Goal: Information Seeking & Learning: Find specific fact

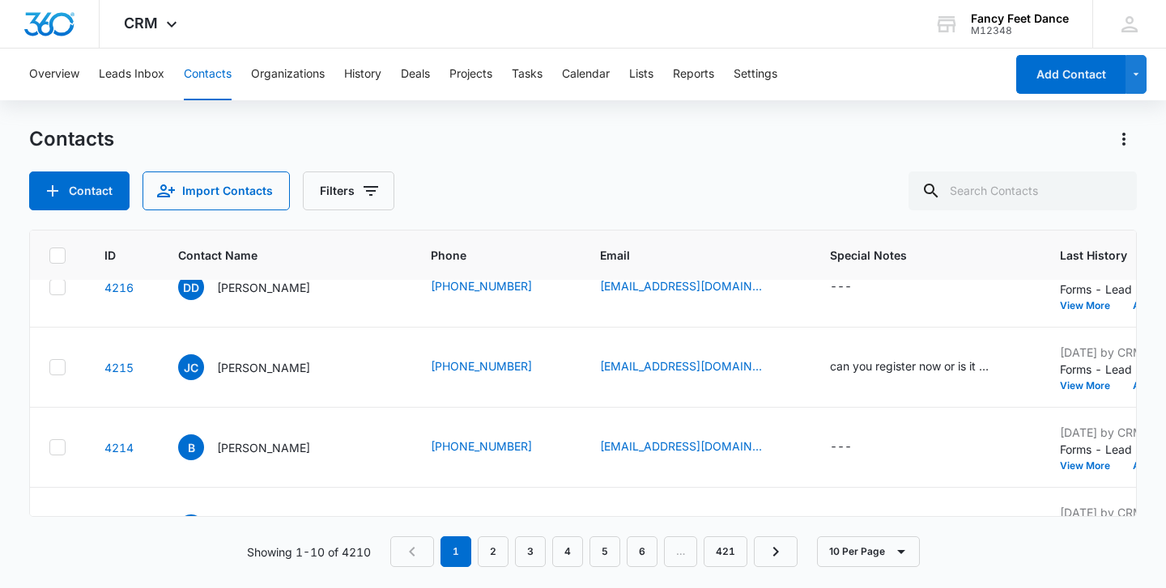
scroll to position [273, 7]
click at [866, 365] on div "can you register now or is it too late?" at bounding box center [911, 367] width 162 height 17
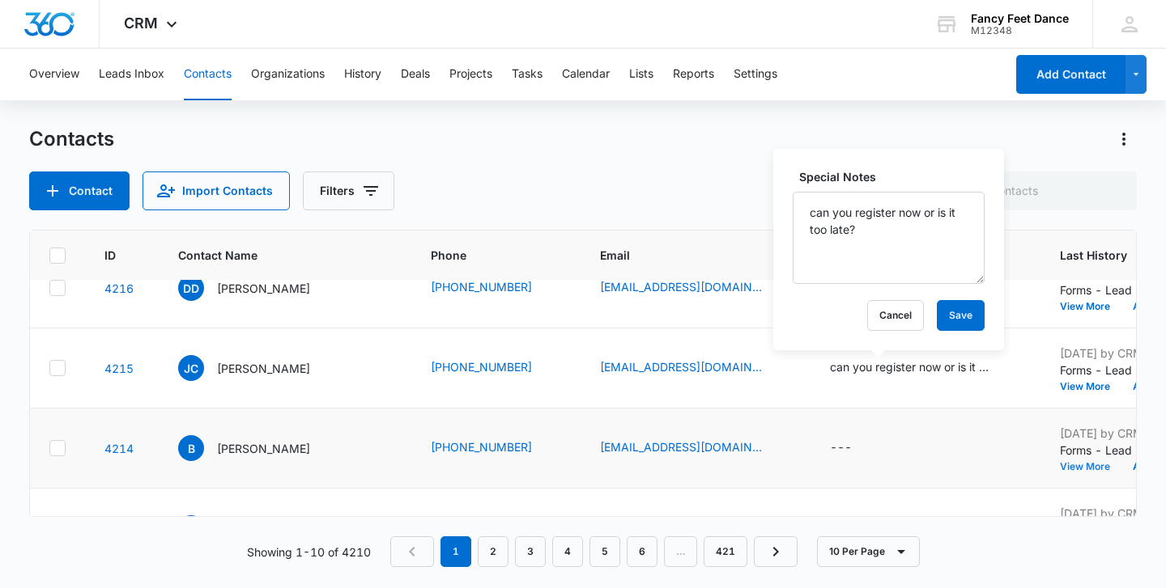
click at [1060, 469] on button "View More" at bounding box center [1091, 467] width 62 height 10
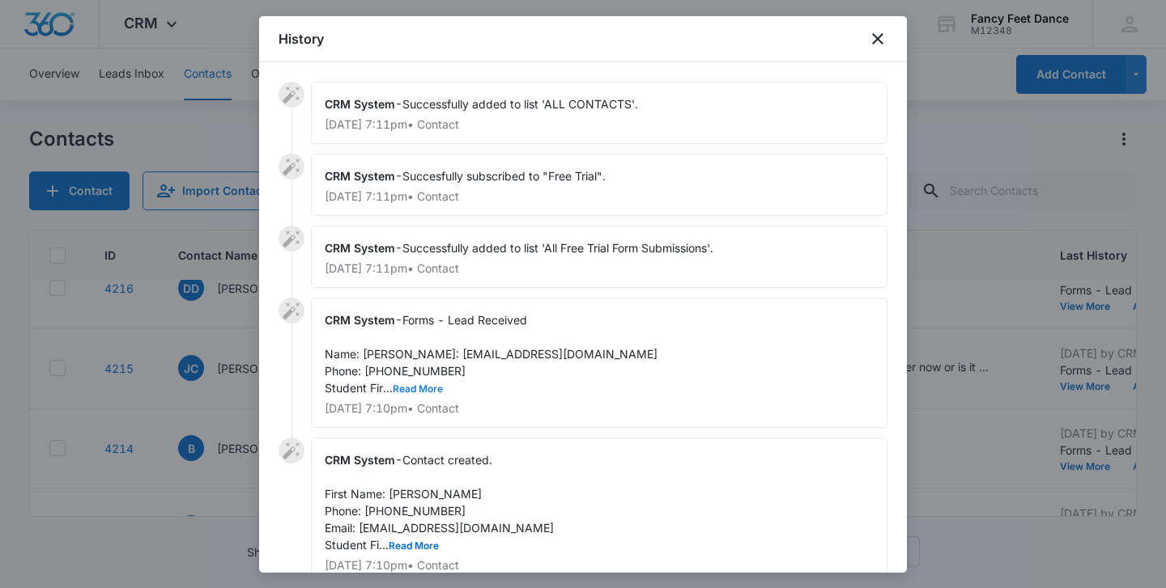
click at [418, 394] on button "Read More" at bounding box center [418, 389] width 50 height 10
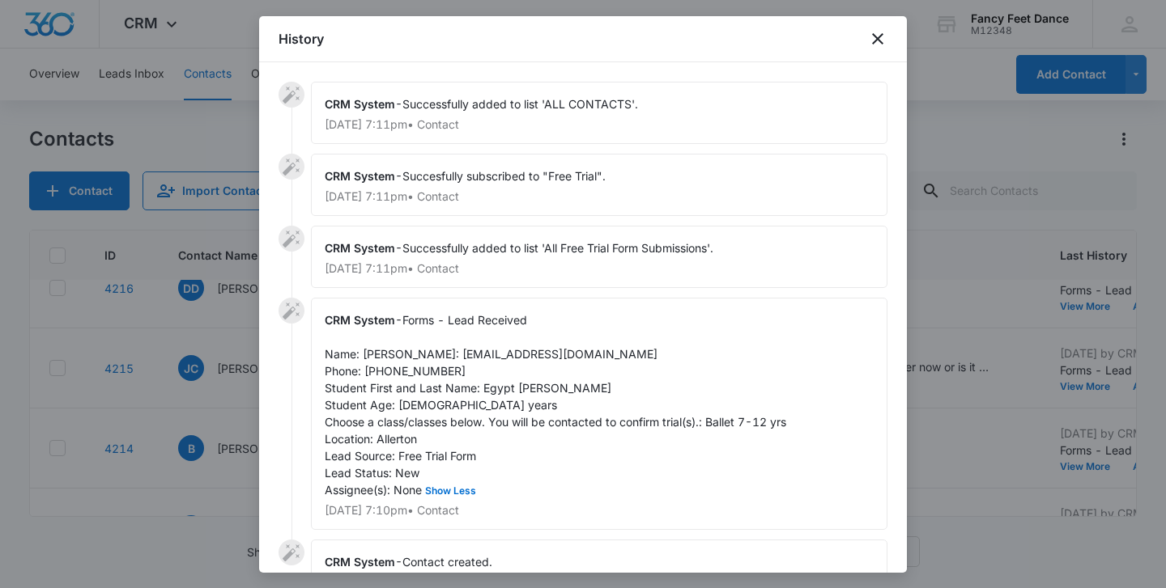
click at [243, 403] on div at bounding box center [583, 294] width 1166 height 588
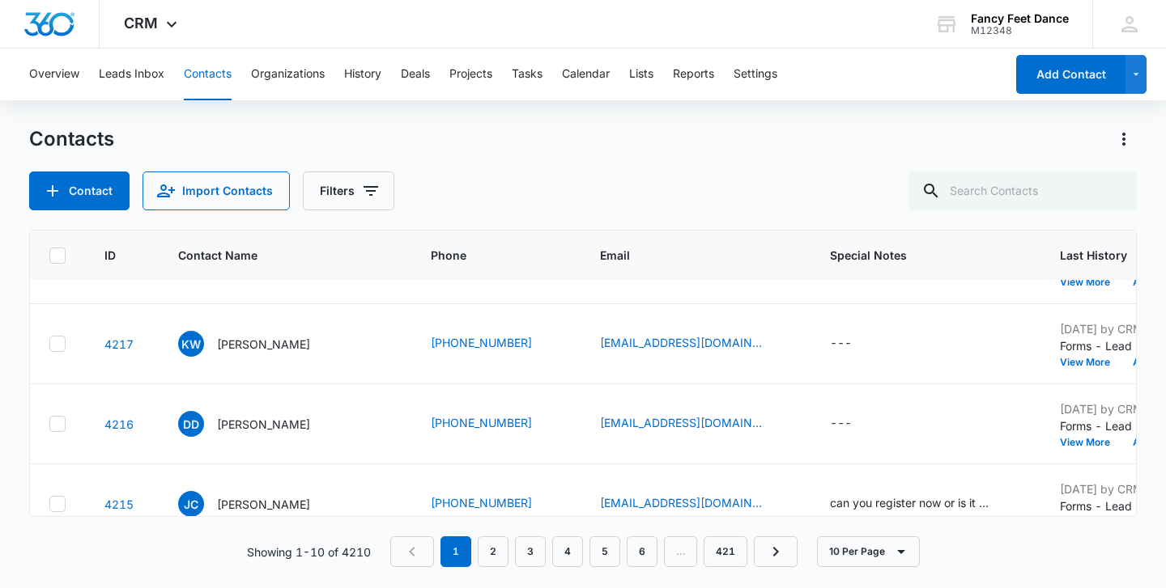
scroll to position [136, 7]
click at [1060, 447] on button "View More" at bounding box center [1091, 444] width 62 height 10
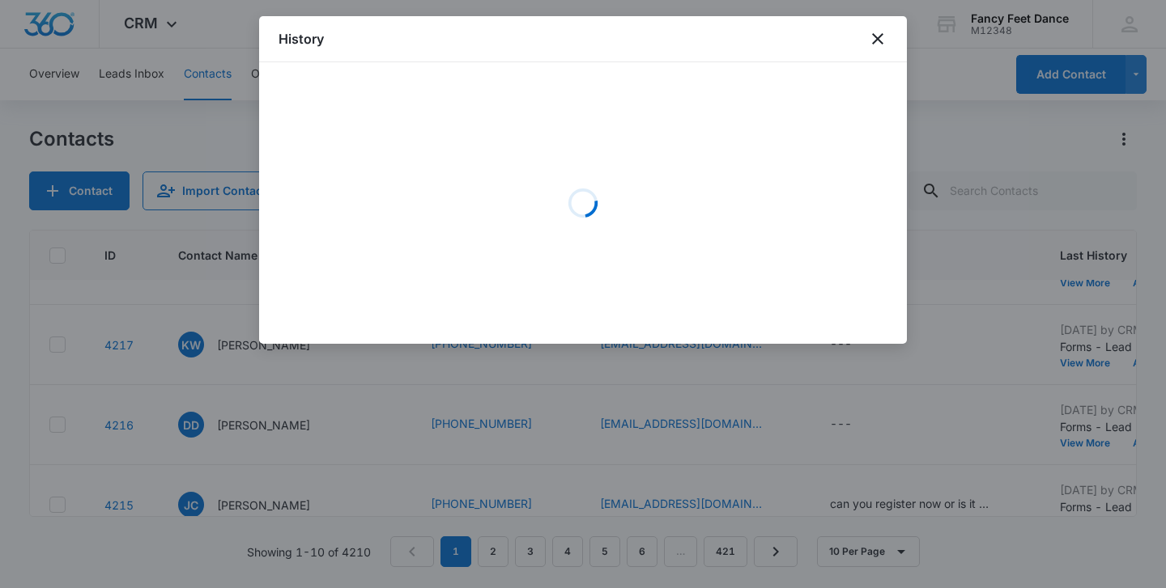
click at [397, 332] on div "Loading" at bounding box center [583, 203] width 648 height 282
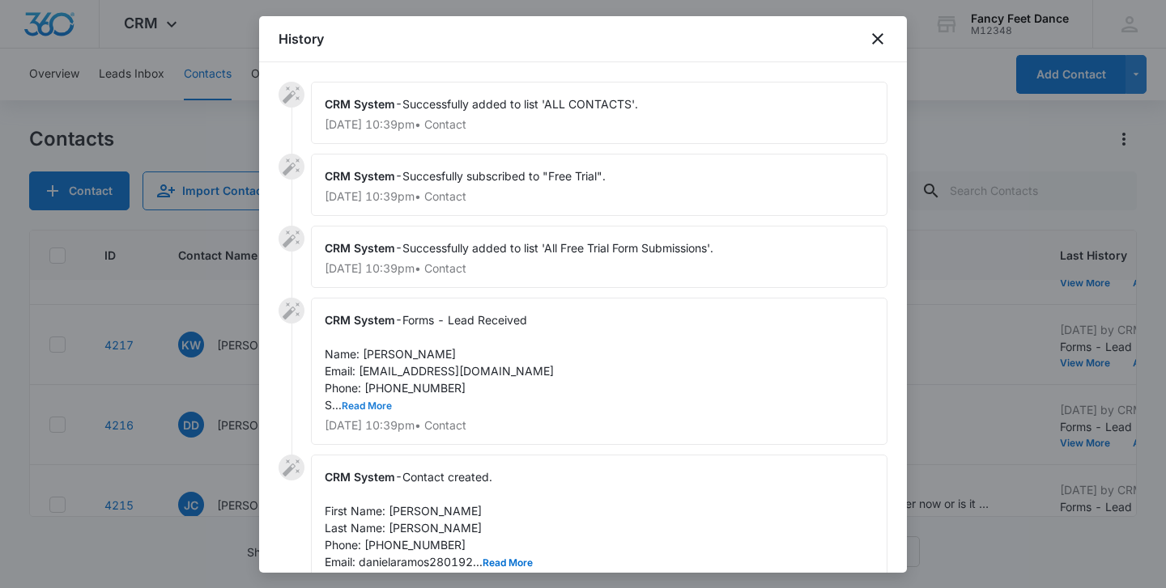
click at [372, 406] on button "Read More" at bounding box center [367, 406] width 50 height 10
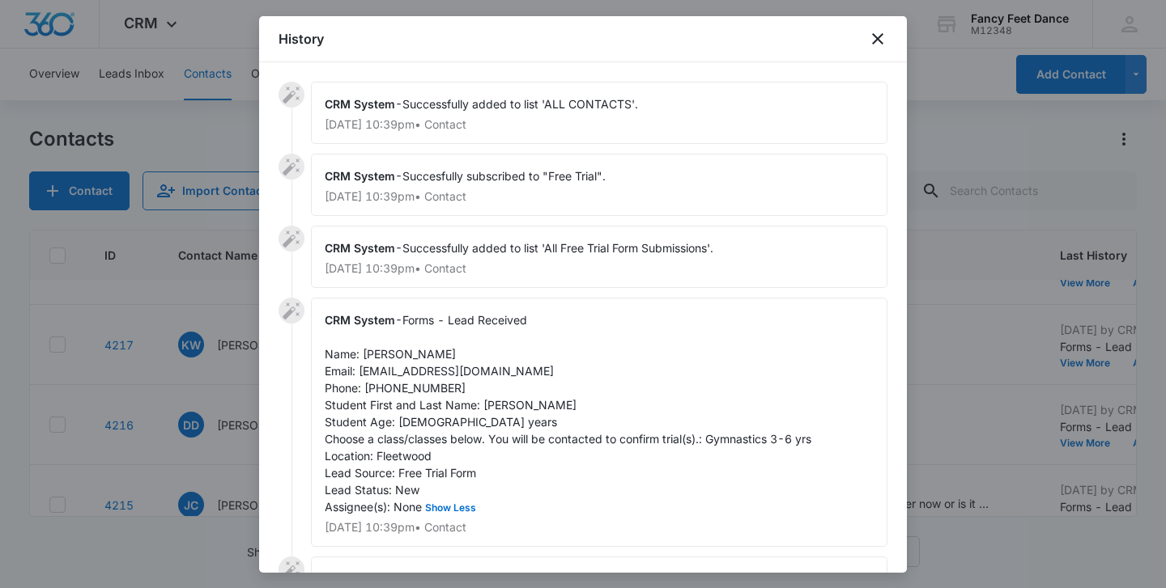
click at [213, 423] on div at bounding box center [583, 294] width 1166 height 588
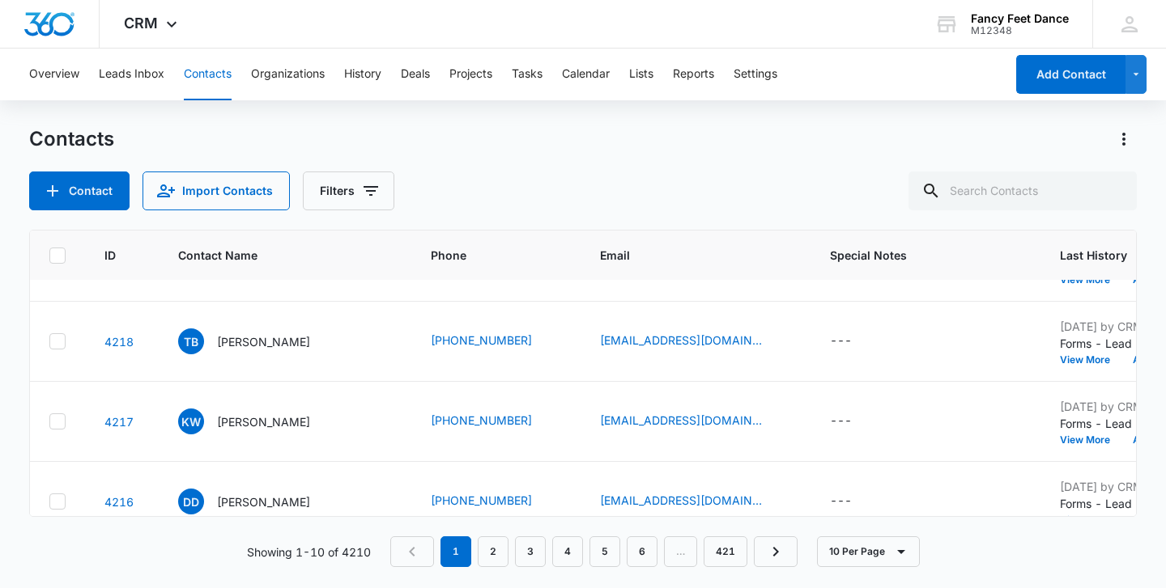
scroll to position [36, 7]
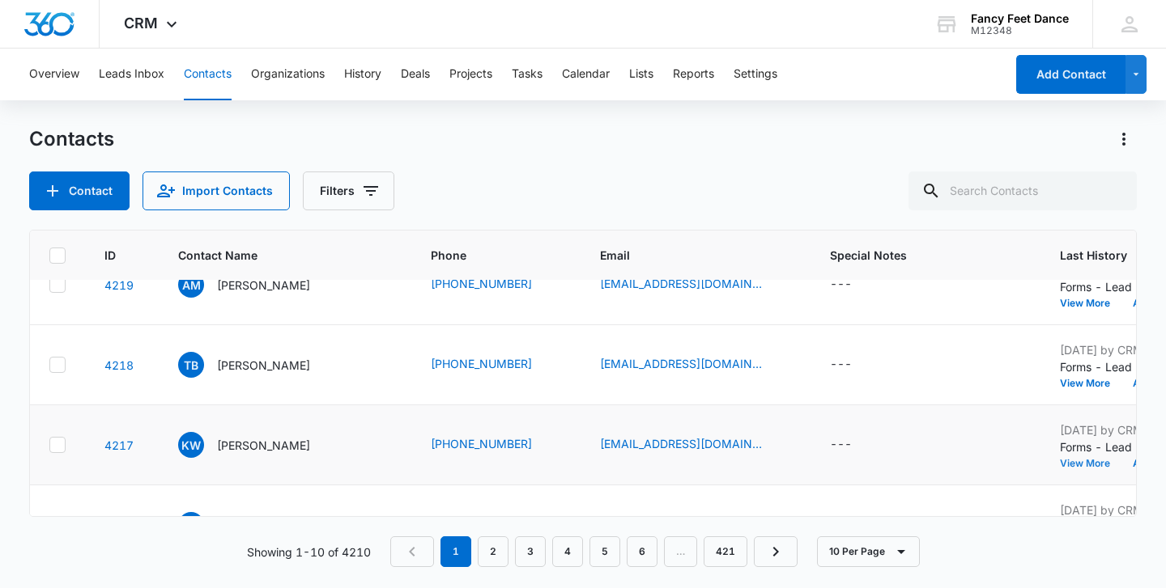
click at [1060, 463] on button "View More" at bounding box center [1091, 464] width 62 height 10
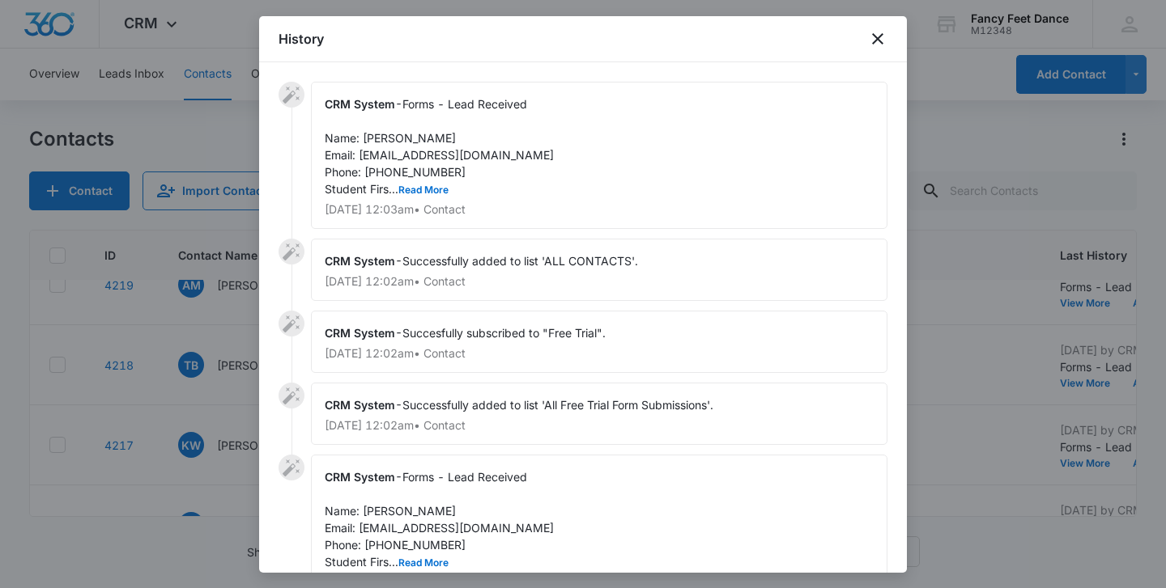
click at [216, 444] on div at bounding box center [583, 294] width 1166 height 588
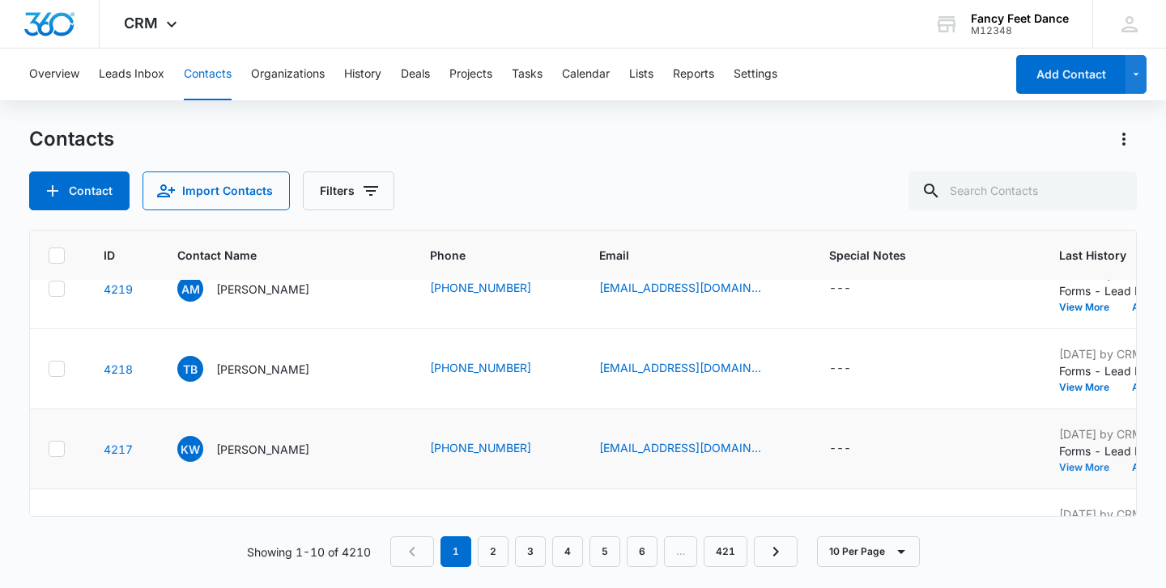
scroll to position [0, 8]
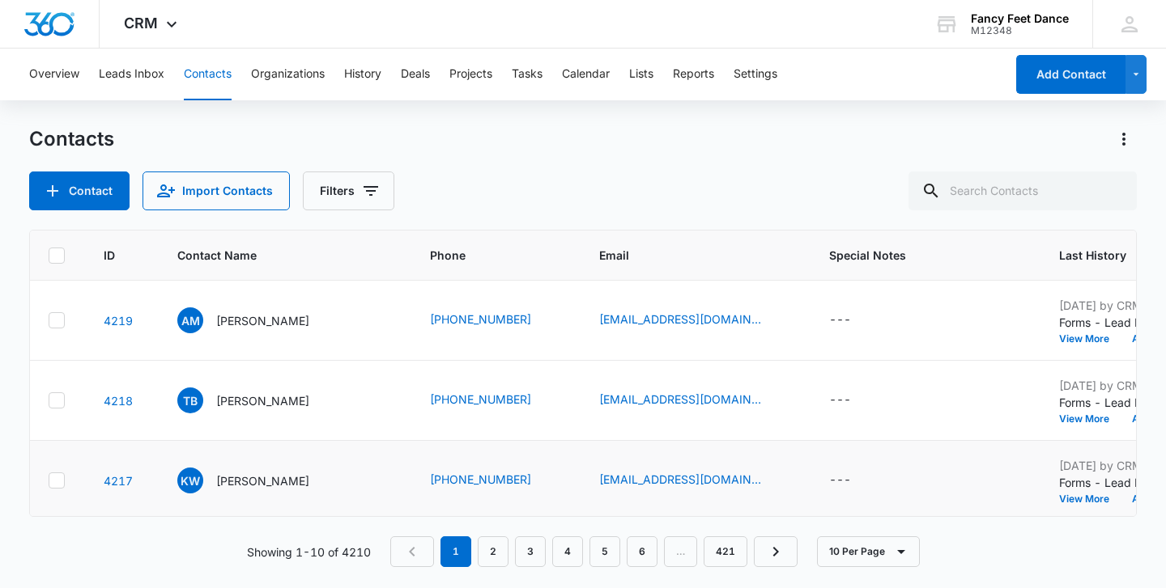
click at [1039, 505] on td "[DATE] by CRM System Forms - Lead Received Name: [PERSON_NAME] Email: [EMAIL_AD…" at bounding box center [1159, 481] width 241 height 80
click at [1059, 495] on button "View More" at bounding box center [1090, 500] width 62 height 10
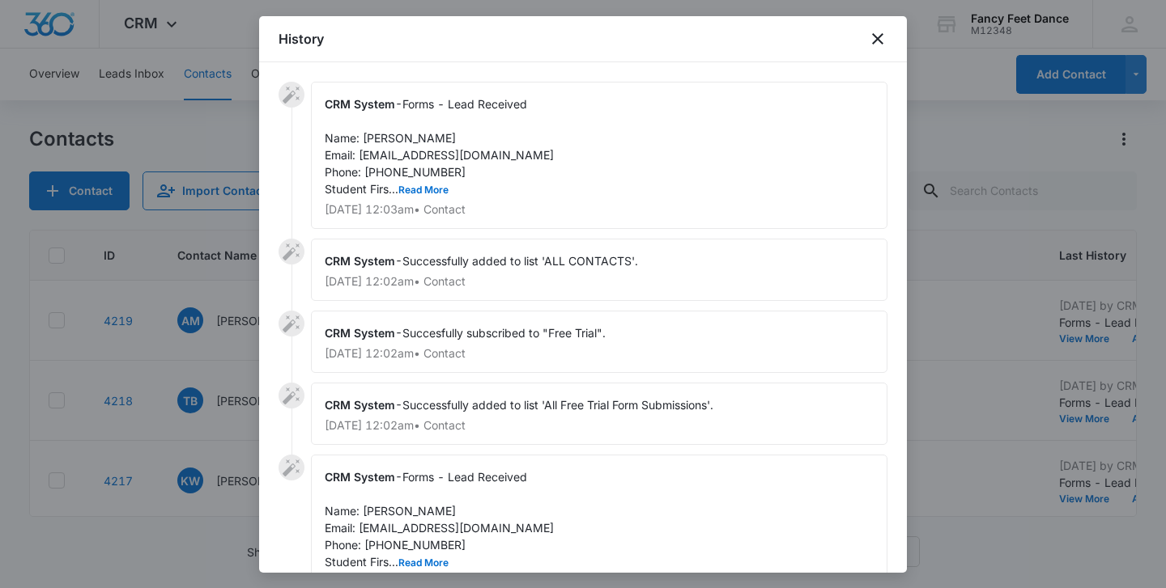
click at [412, 176] on span "Forms - Lead Received Name: [PERSON_NAME] Email: [EMAIL_ADDRESS][DOMAIN_NAME] P…" at bounding box center [439, 146] width 229 height 99
click at [412, 185] on button "Read More" at bounding box center [423, 190] width 50 height 10
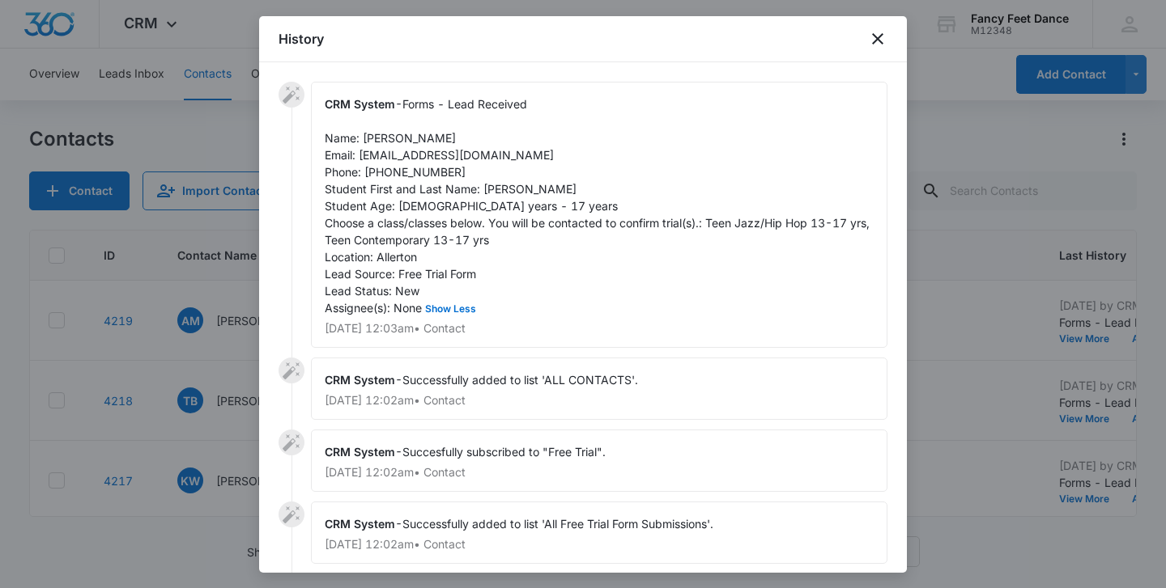
click at [219, 447] on div at bounding box center [583, 294] width 1166 height 588
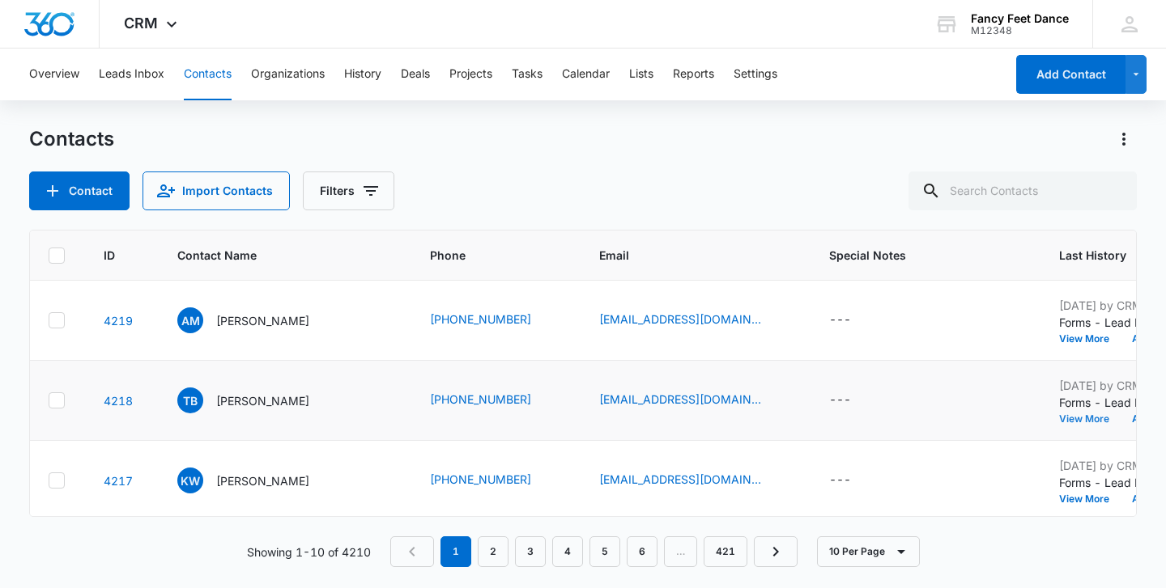
click at [1059, 419] on button "View More" at bounding box center [1090, 419] width 62 height 10
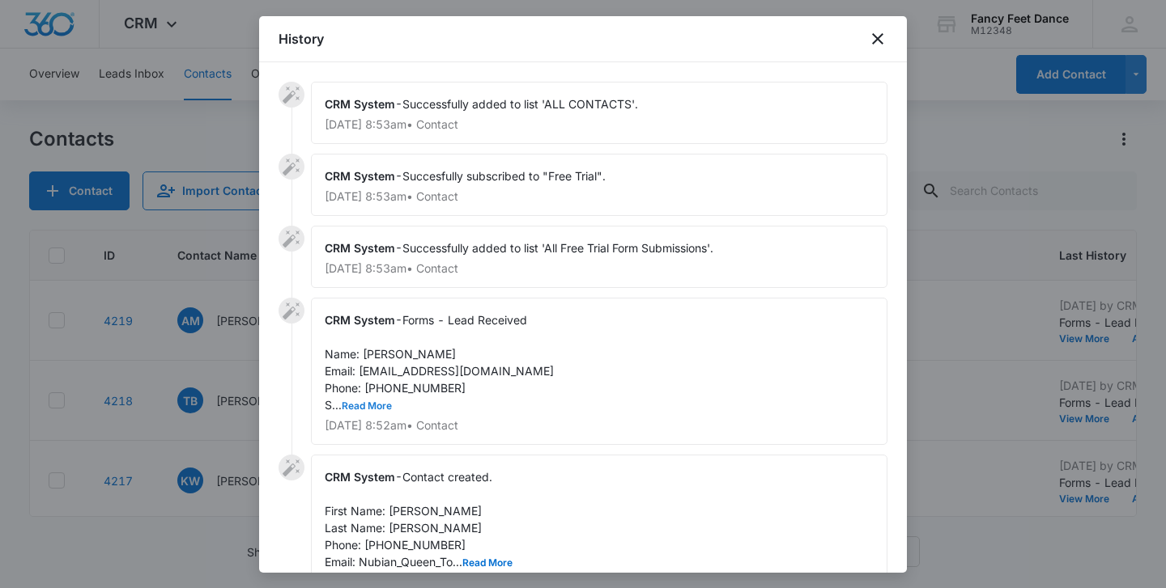
click at [385, 401] on button "Read More" at bounding box center [367, 406] width 50 height 10
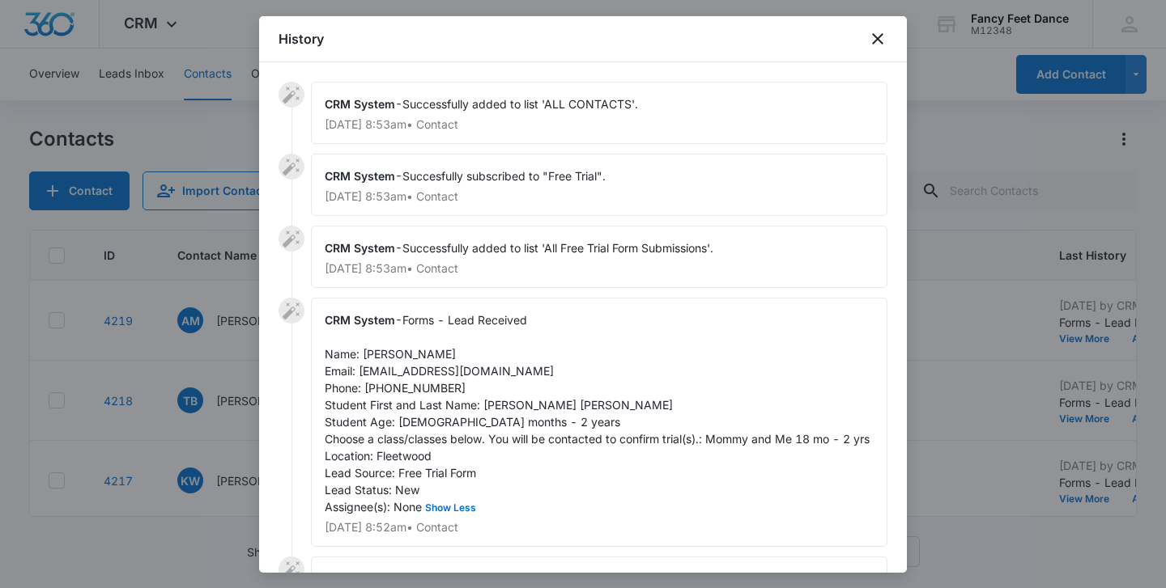
click at [227, 341] on div at bounding box center [583, 294] width 1166 height 588
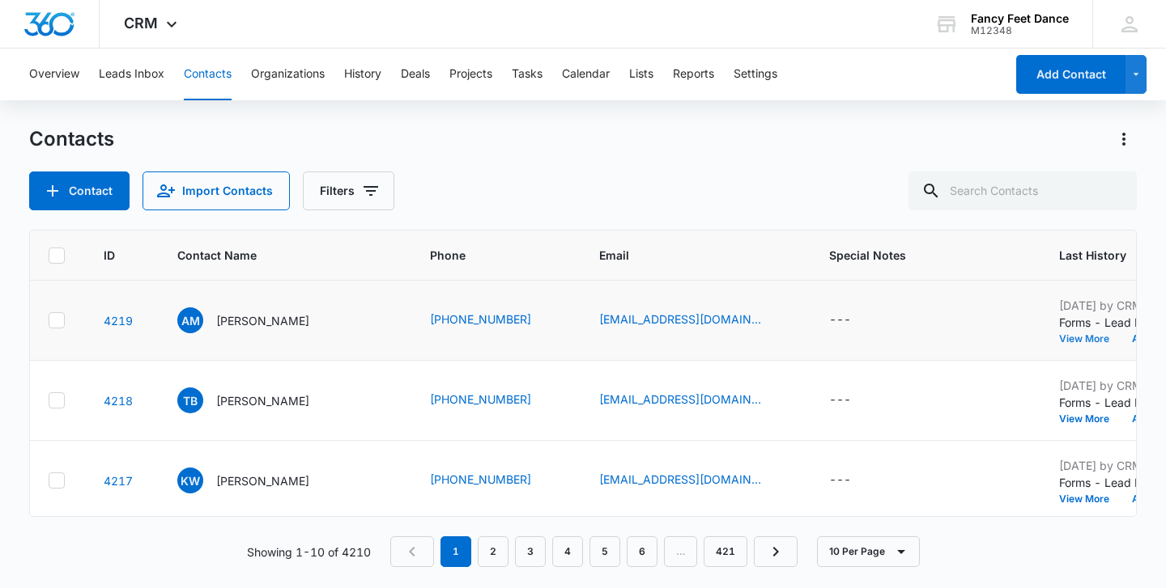
click at [1059, 340] on button "View More" at bounding box center [1090, 339] width 62 height 10
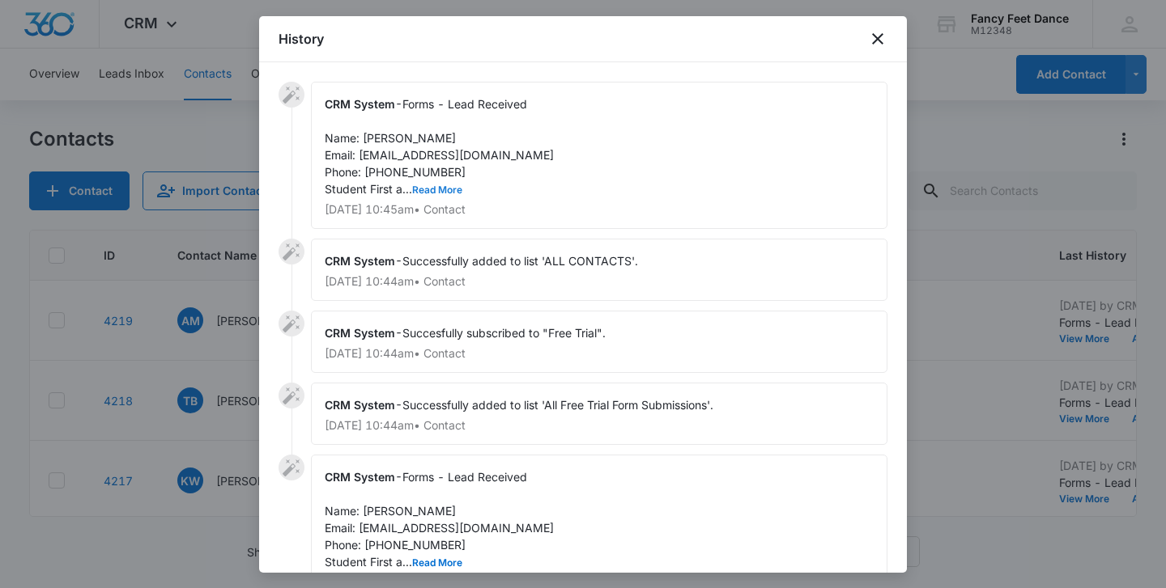
click at [428, 187] on button "Read More" at bounding box center [437, 190] width 50 height 10
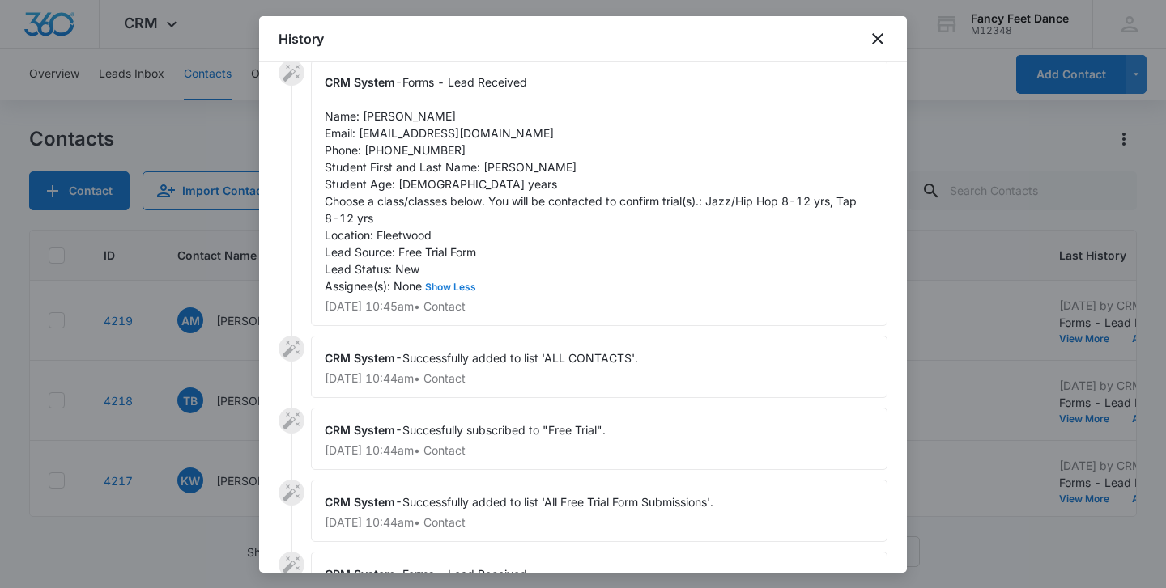
scroll to position [227, 0]
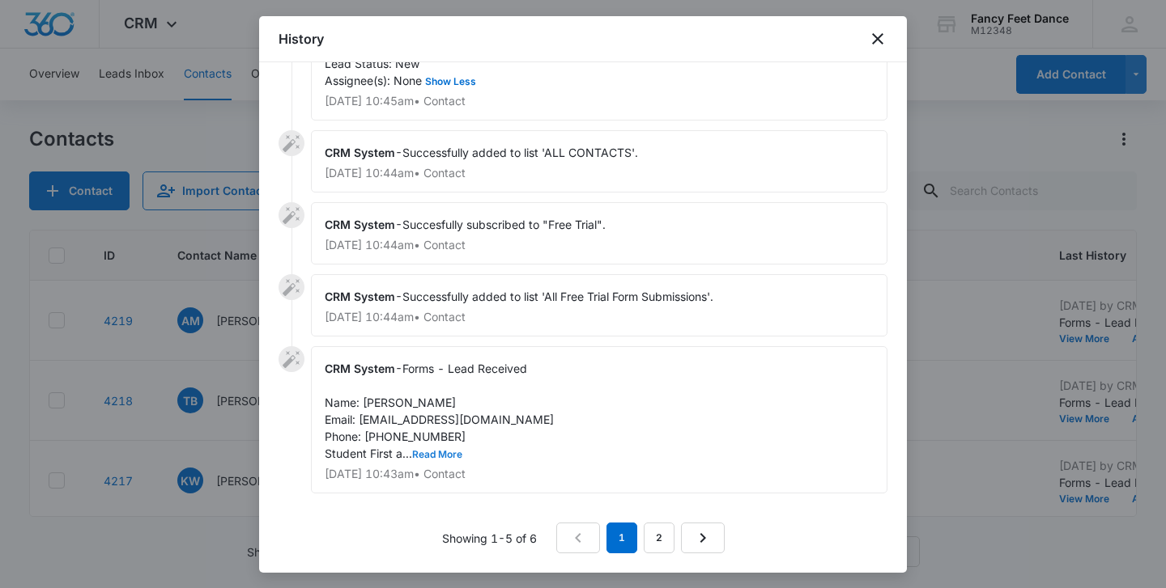
click at [447, 453] on button "Read More" at bounding box center [437, 455] width 50 height 10
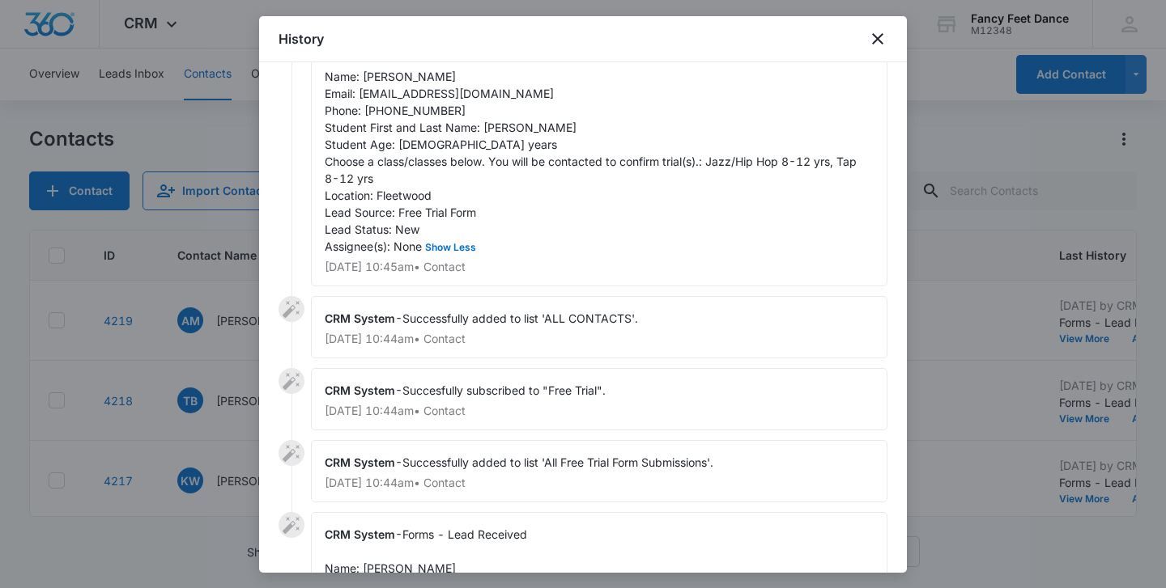
scroll to position [0, 0]
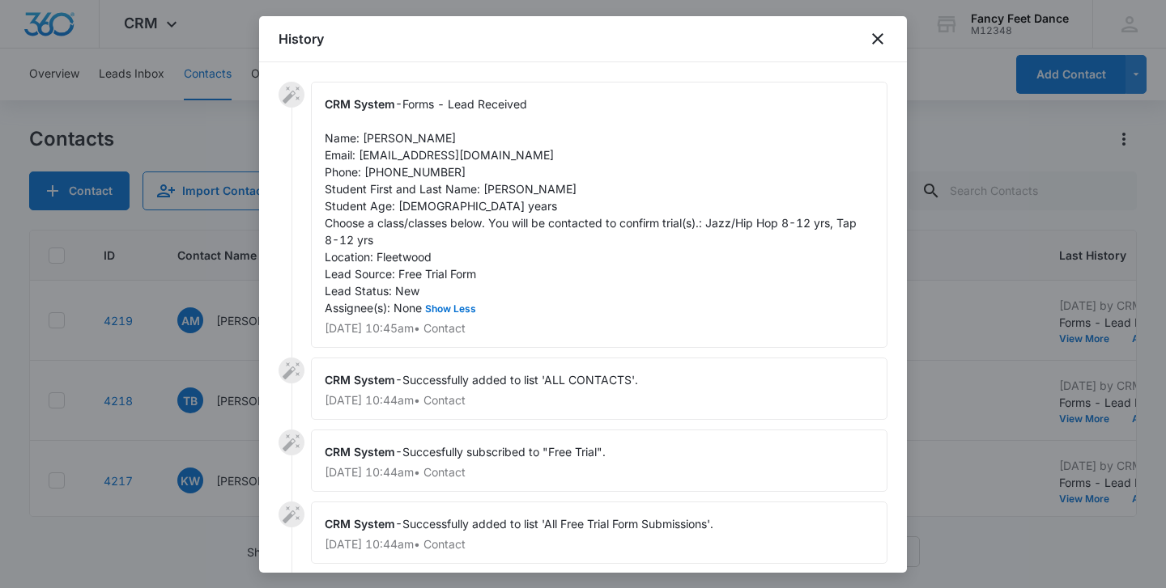
click at [223, 431] on div at bounding box center [583, 294] width 1166 height 588
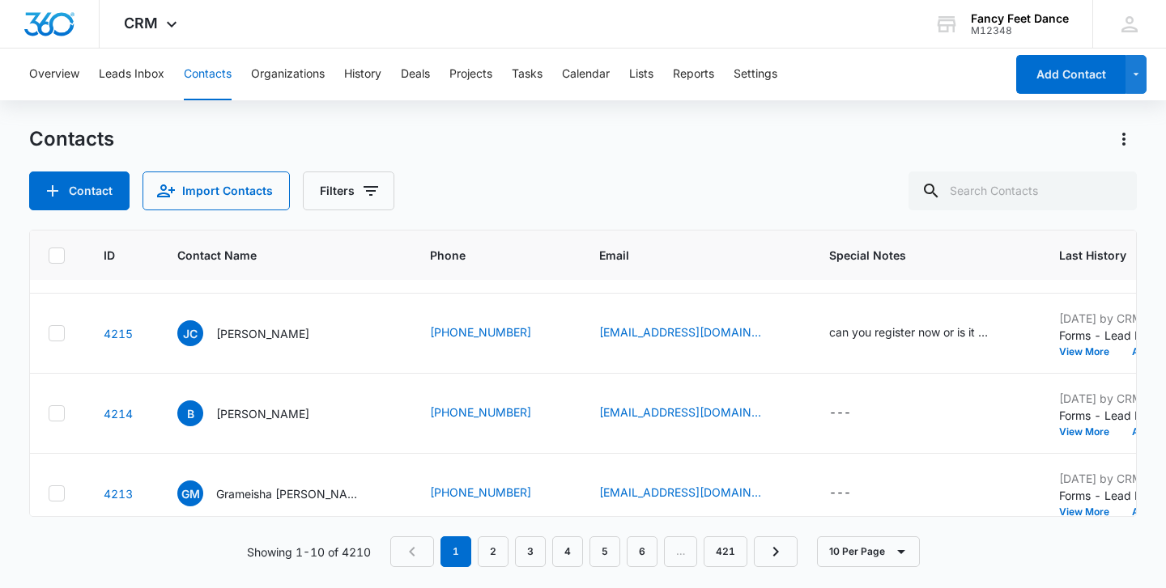
scroll to position [305, 8]
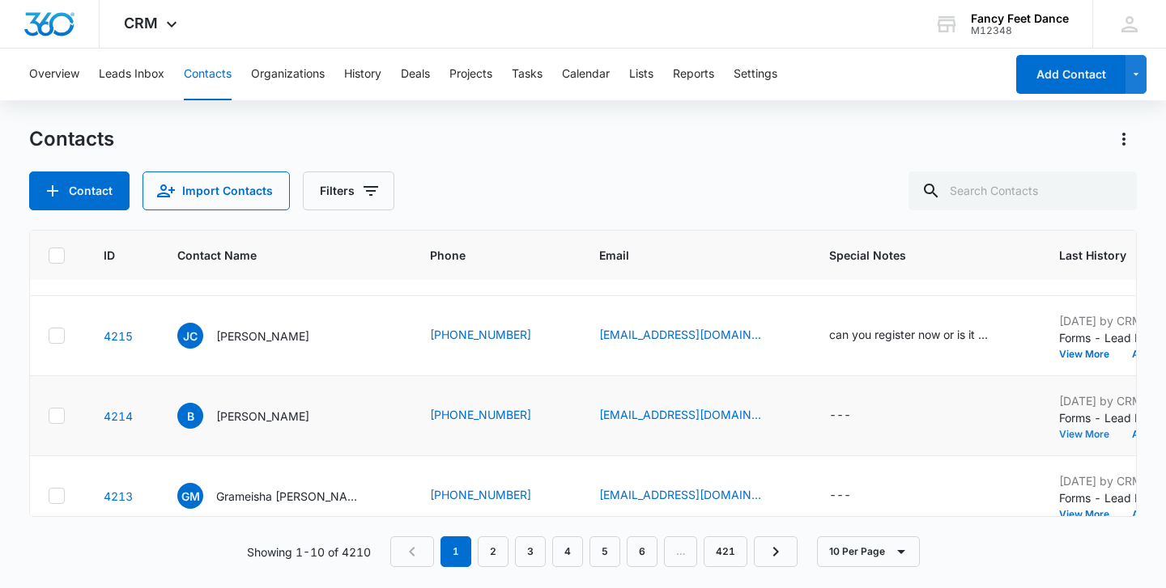
click at [1059, 430] on button "View More" at bounding box center [1090, 435] width 62 height 10
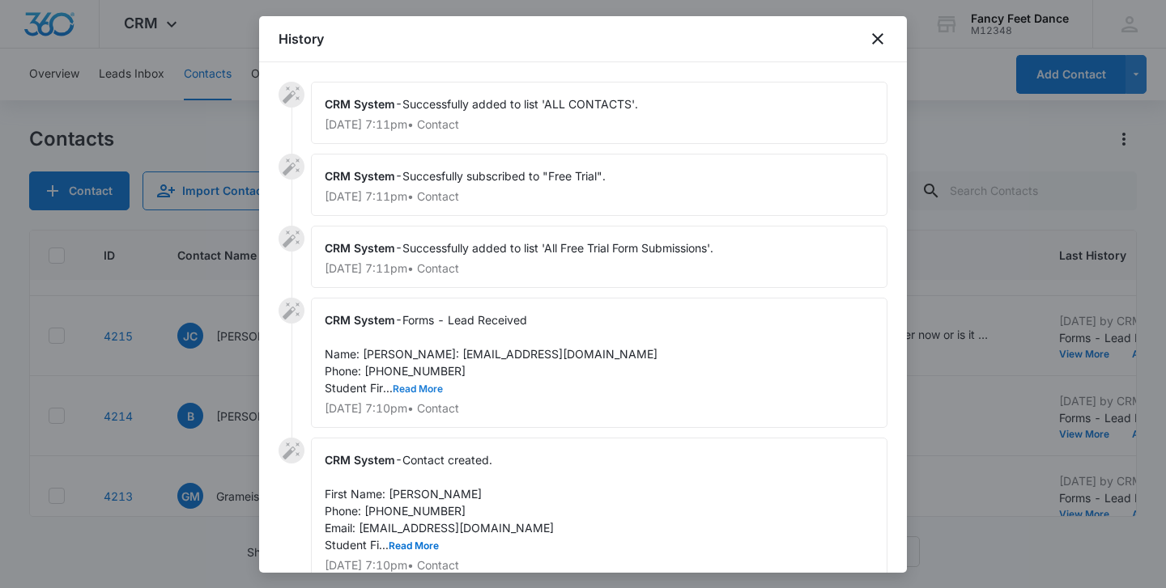
click at [411, 394] on button "Read More" at bounding box center [418, 389] width 50 height 10
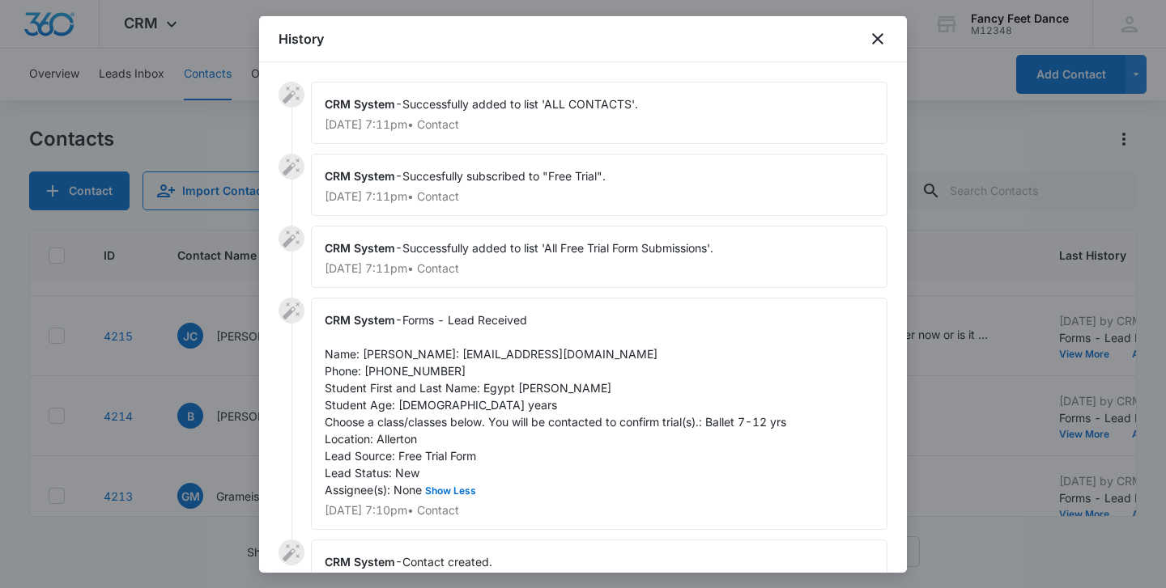
click at [496, 409] on span "Forms - Lead Received Name: [PERSON_NAME]: [EMAIL_ADDRESS][DOMAIN_NAME] Phone: …" at bounding box center [555, 405] width 461 height 184
copy span "[GEOGRAPHIC_DATA]"
click at [425, 392] on span "Forms - Lead Received Name: [PERSON_NAME]: [EMAIL_ADDRESS][DOMAIN_NAME] Phone: …" at bounding box center [555, 405] width 461 height 184
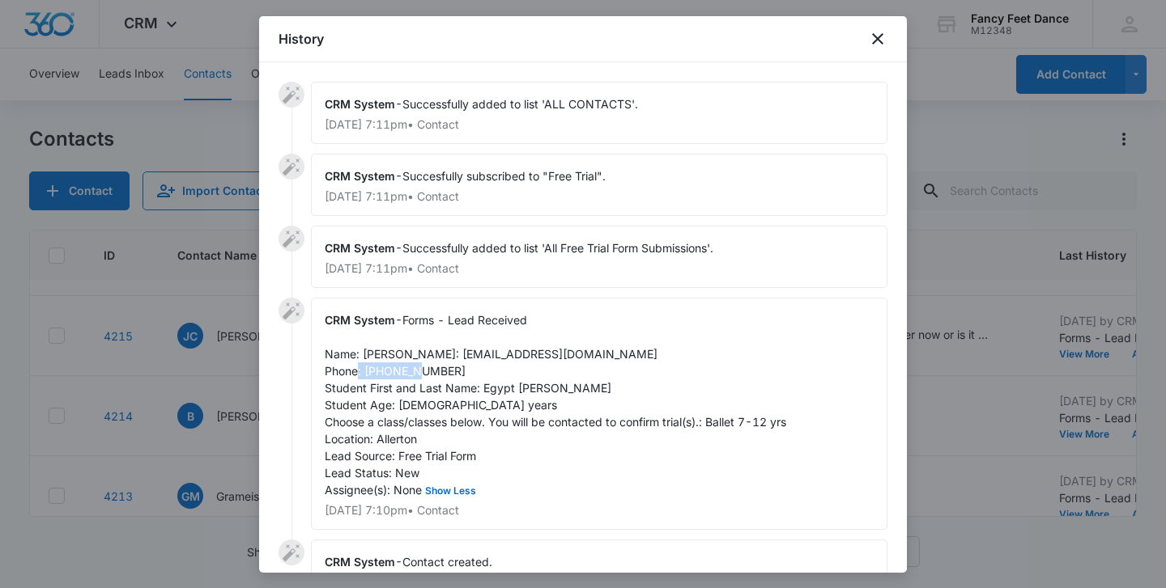
copy span "7185145865"
